Goal: Transaction & Acquisition: Purchase product/service

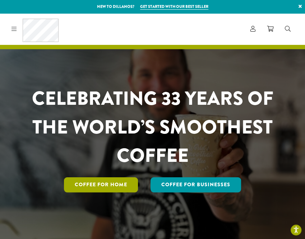
click at [124, 185] on link "Coffee for Home" at bounding box center [101, 185] width 74 height 15
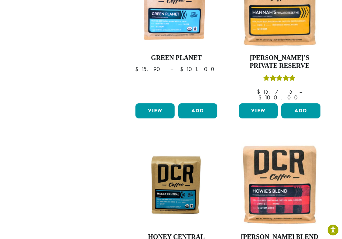
scroll to position [884, 0]
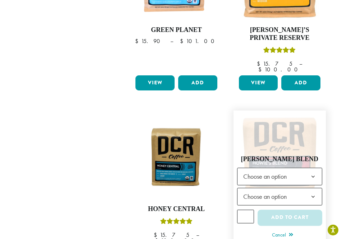
click at [305, 168] on b at bounding box center [314, 177] width 18 height 18
click at [296, 188] on span "Choose an option" at bounding box center [279, 197] width 85 height 18
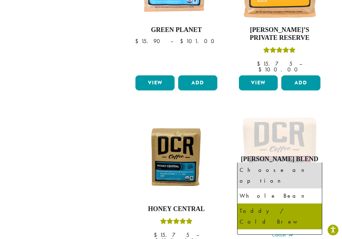
select select "*********"
select select "**********"
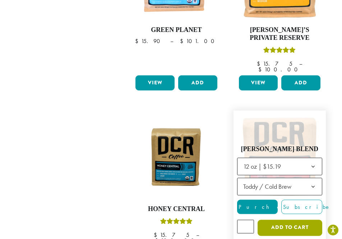
click at [292, 220] on button "Add to cart" at bounding box center [290, 228] width 65 height 16
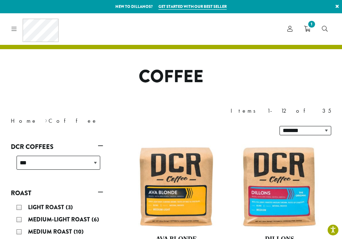
drag, startPoint x: 226, startPoint y: 67, endPoint x: 242, endPoint y: 58, distance: 18.4
click at [227, 67] on h1 "Coffee" at bounding box center [171, 77] width 332 height 21
click at [305, 32] on span "1" at bounding box center [307, 29] width 6 height 9
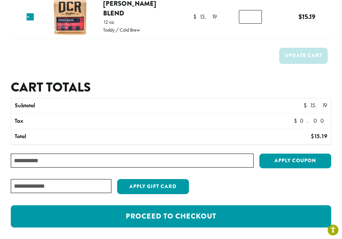
scroll to position [72, 0]
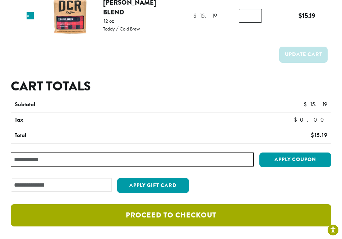
click at [221, 213] on link "Proceed to checkout" at bounding box center [171, 216] width 321 height 22
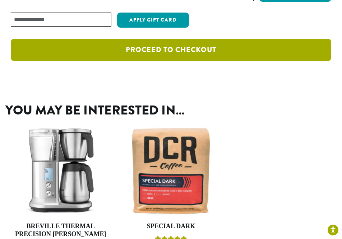
scroll to position [252, 0]
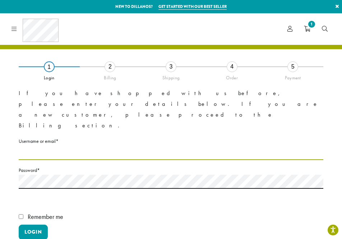
click at [85, 146] on input "Username or email * Required" at bounding box center [171, 153] width 305 height 14
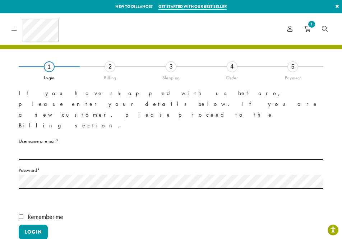
click at [144, 102] on form "If you have shopped with us before, please enter your details below. If you are…" at bounding box center [171, 174] width 305 height 172
click at [72, 166] on label "Password * Required" at bounding box center [171, 170] width 305 height 9
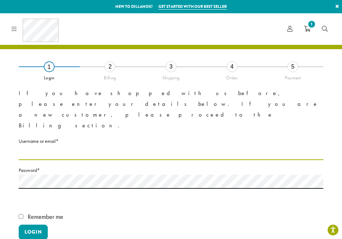
click at [73, 146] on input "Username or email * Required" at bounding box center [171, 153] width 305 height 14
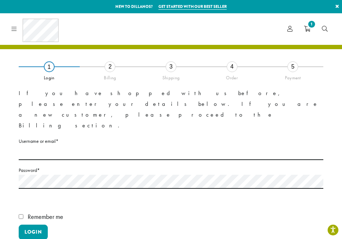
click at [208, 64] on div "**********" at bounding box center [171, 161] width 342 height 296
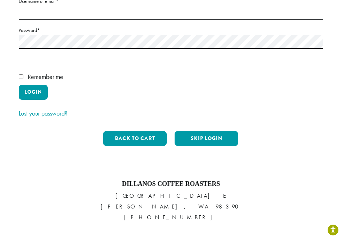
scroll to position [144, 0]
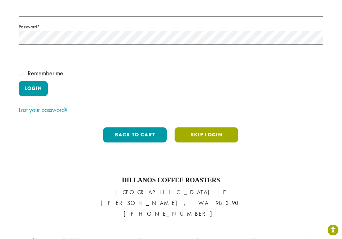
click at [217, 128] on button "Skip Login" at bounding box center [207, 135] width 64 height 15
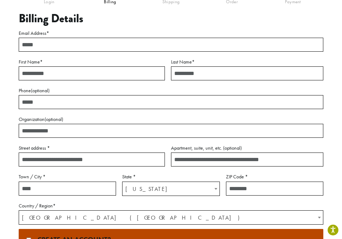
scroll to position [185, 0]
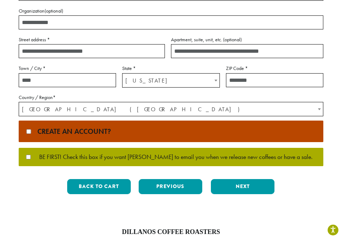
click at [165, 107] on span "[GEOGRAPHIC_DATA] ([GEOGRAPHIC_DATA])" at bounding box center [171, 109] width 304 height 14
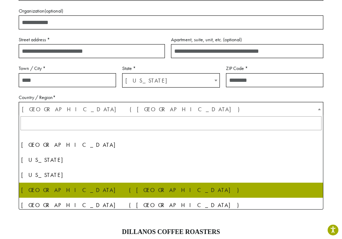
click at [165, 107] on span "[GEOGRAPHIC_DATA] ([GEOGRAPHIC_DATA])" at bounding box center [171, 109] width 304 height 14
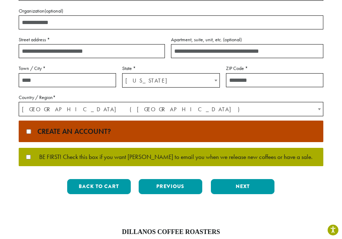
click at [106, 47] on input "Street address *" at bounding box center [92, 51] width 146 height 14
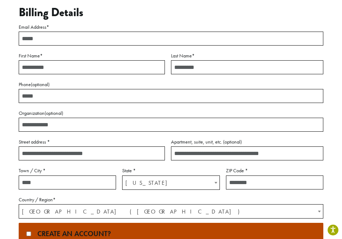
scroll to position [77, 0]
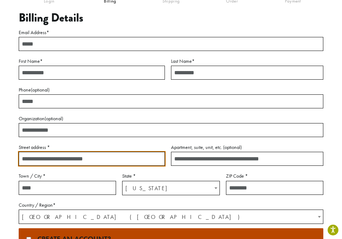
click at [79, 46] on input "Email Address *" at bounding box center [171, 44] width 305 height 14
click at [79, 45] on input "Email Address *" at bounding box center [171, 44] width 305 height 14
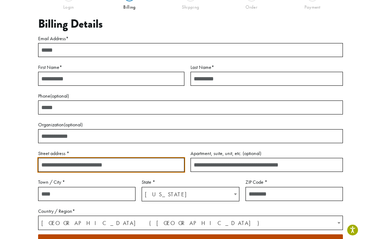
scroll to position [0, 0]
